Goal: Information Seeking & Learning: Learn about a topic

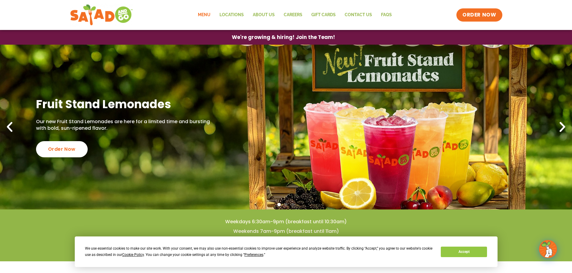
click at [202, 19] on link "Menu" at bounding box center [204, 15] width 22 height 14
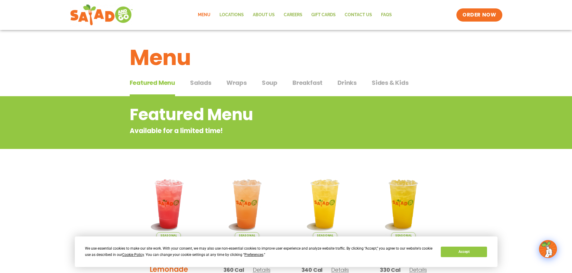
click at [237, 85] on span "Wraps" at bounding box center [236, 82] width 20 height 9
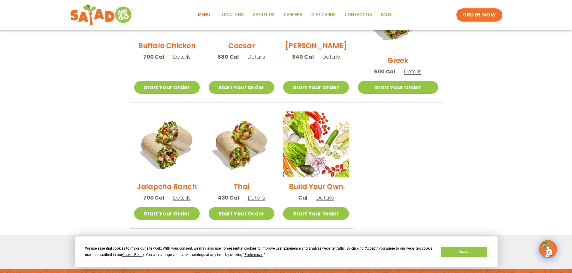
scroll to position [360, 0]
click at [147, 185] on div "Jalapeño Ranch 700 Cal Details" at bounding box center [166, 159] width 65 height 96
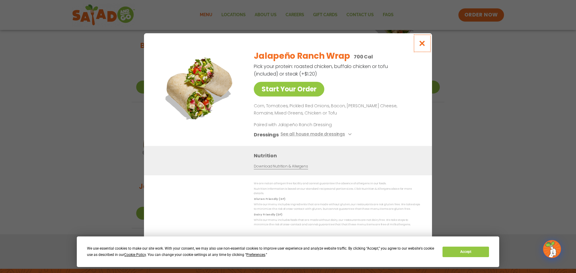
click at [422, 45] on icon "Close modal" at bounding box center [423, 43] width 8 height 6
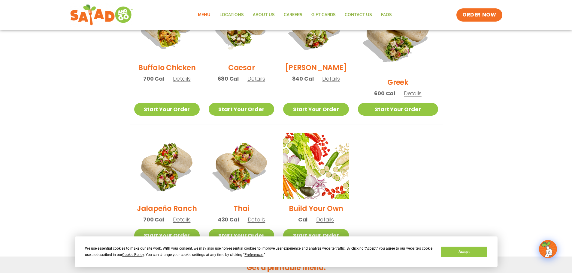
scroll to position [308, 0]
